Goal: Information Seeking & Learning: Check status

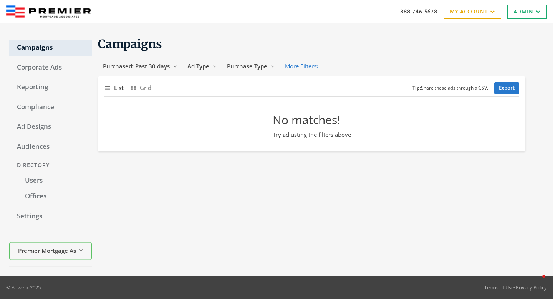
click at [96, 177] on div "Campaigns Purchased: Past 30 days Reveal list of Purchased: Past 30 days Ad Typ…" at bounding box center [318, 150] width 452 height 234
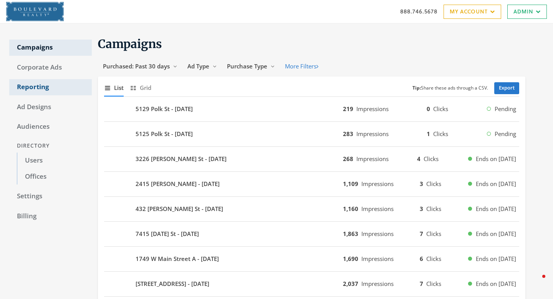
click at [23, 84] on link "Reporting" at bounding box center [50, 87] width 83 height 16
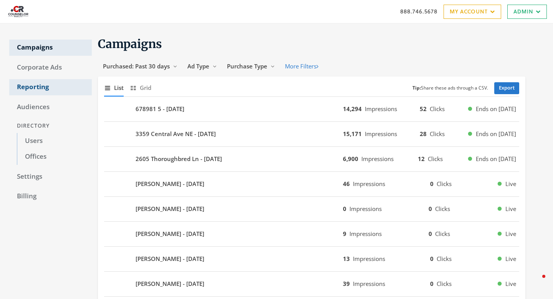
click at [25, 84] on link "Reporting" at bounding box center [50, 87] width 83 height 16
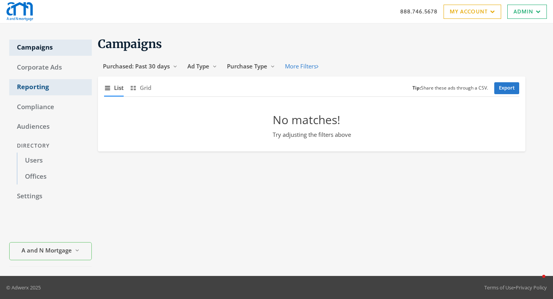
click at [38, 92] on link "Reporting" at bounding box center [50, 87] width 83 height 16
